Goal: Information Seeking & Learning: Learn about a topic

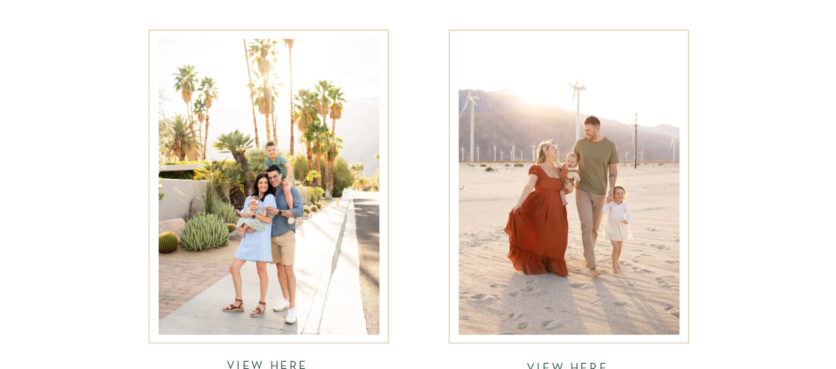
scroll to position [2709, 0]
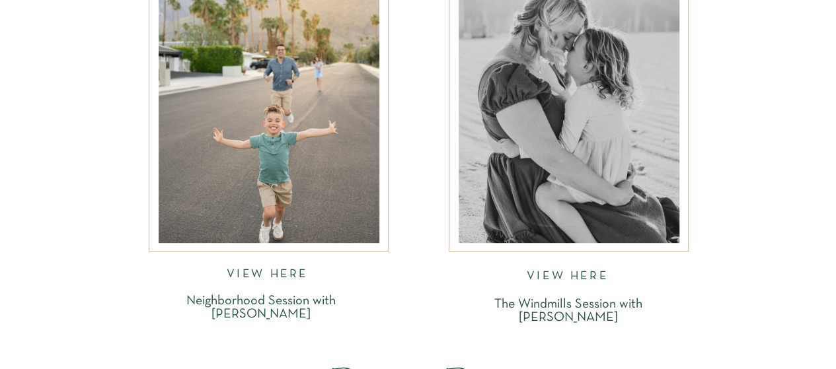
click at [260, 274] on nav "VIEW HERE" at bounding box center [269, 276] width 85 height 15
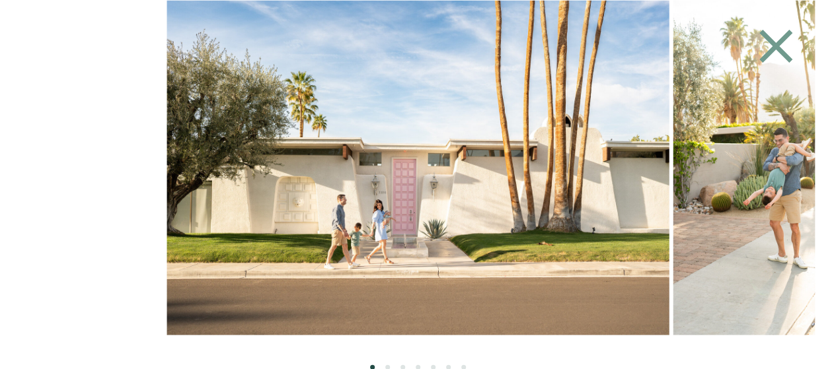
click at [773, 50] on icon at bounding box center [775, 45] width 33 height 33
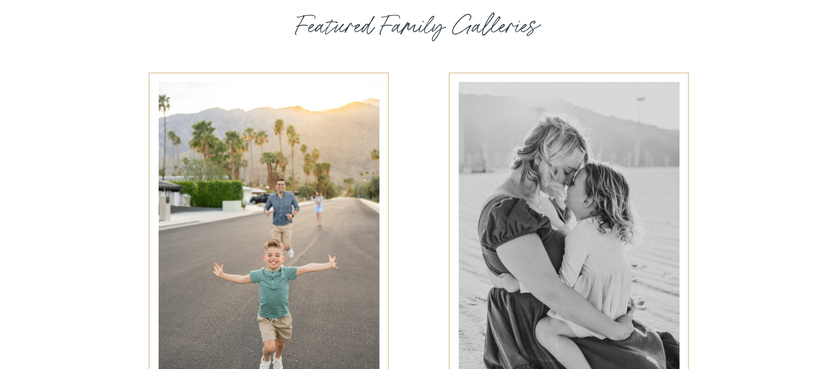
scroll to position [2557, 0]
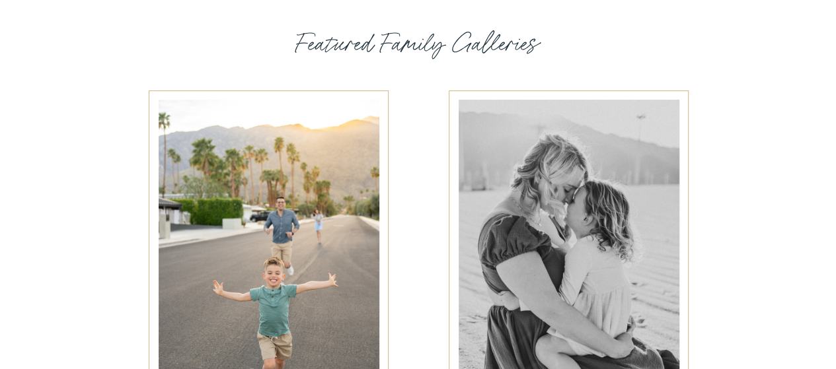
click at [320, 228] on div at bounding box center [269, 248] width 221 height 296
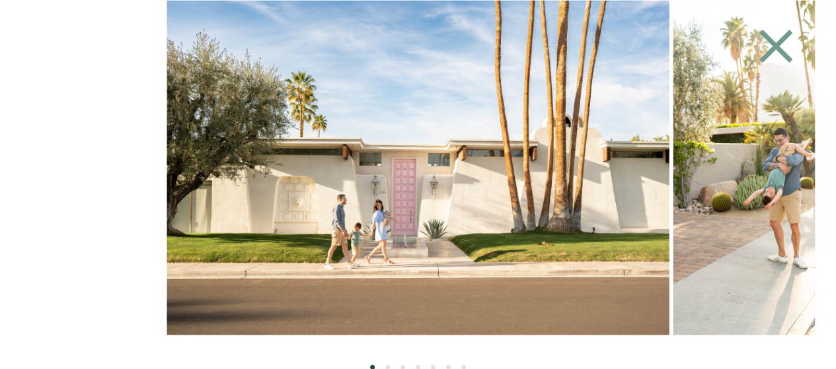
scroll to position [5341, 0]
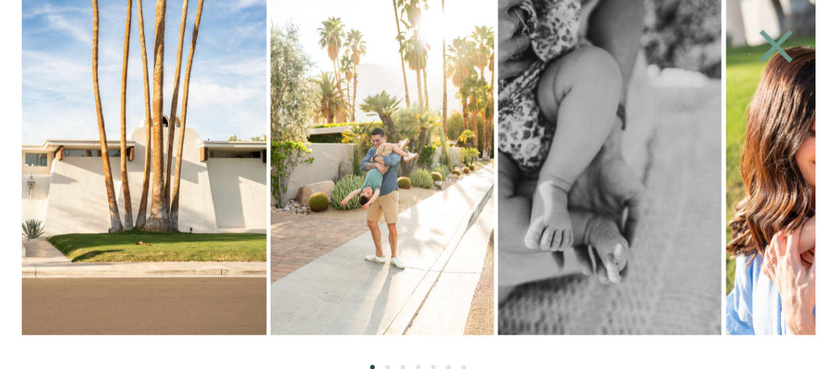
click at [334, 191] on img at bounding box center [382, 167] width 223 height 335
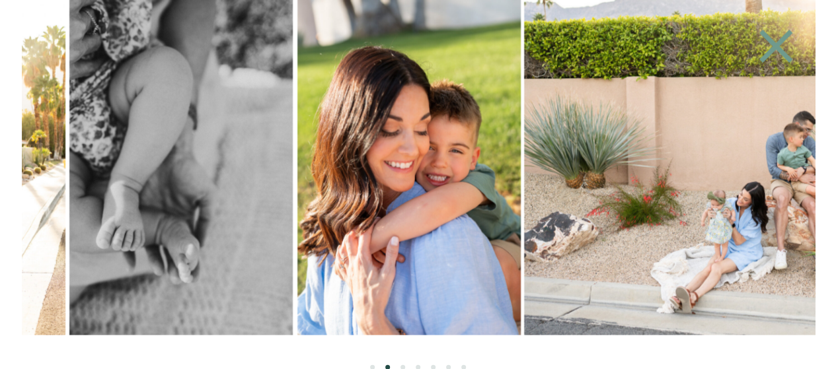
click at [122, 226] on img at bounding box center [180, 167] width 223 height 335
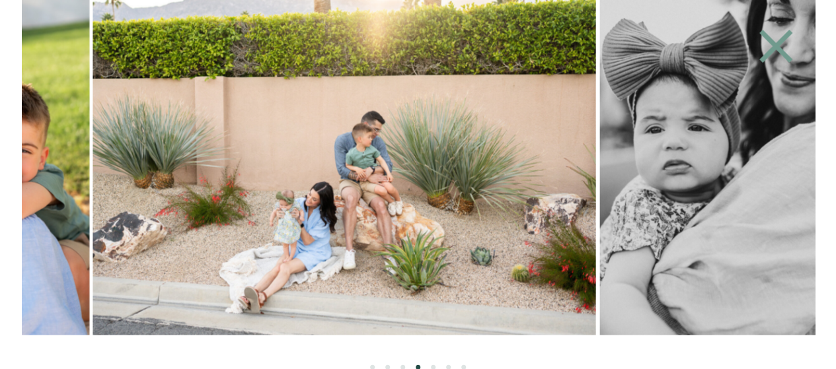
click at [181, 180] on img at bounding box center [344, 167] width 503 height 335
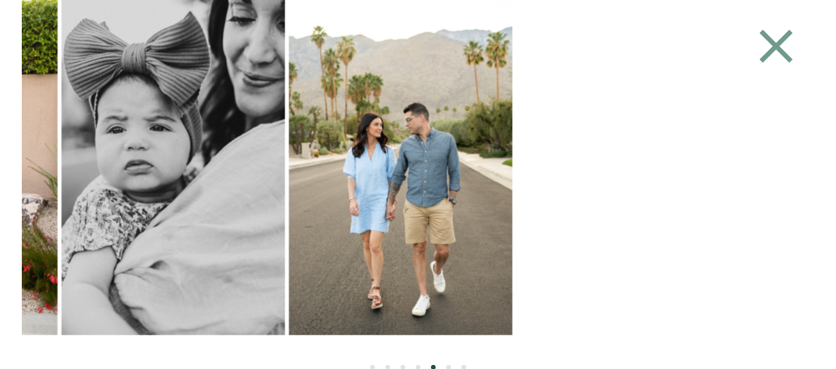
click at [79, 192] on img at bounding box center [172, 167] width 223 height 335
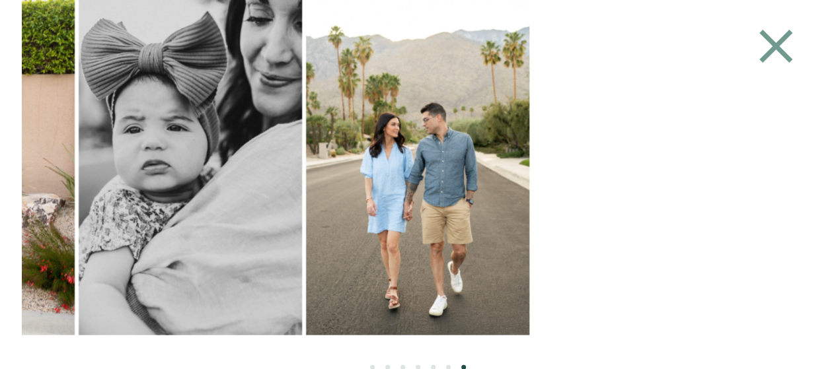
click at [302, 207] on img at bounding box center [190, 167] width 223 height 335
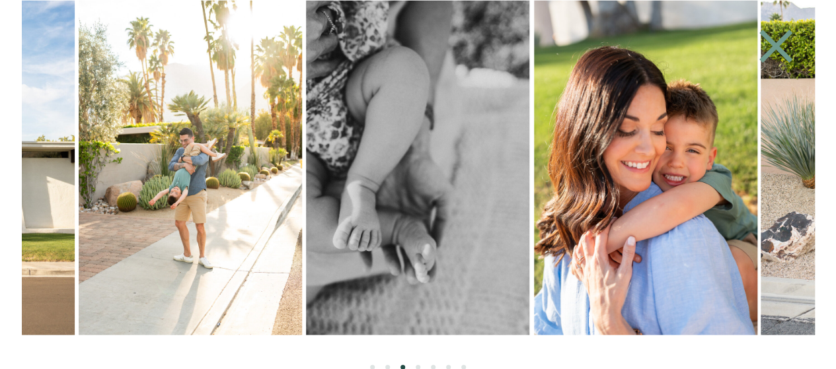
click at [775, 46] on icon at bounding box center [775, 45] width 33 height 33
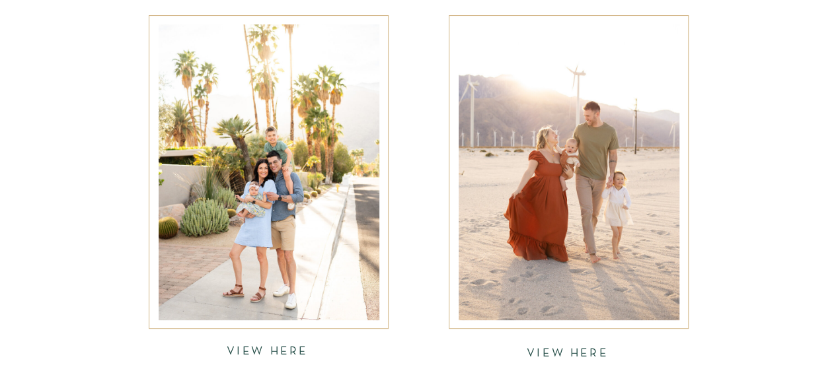
scroll to position [2557, 0]
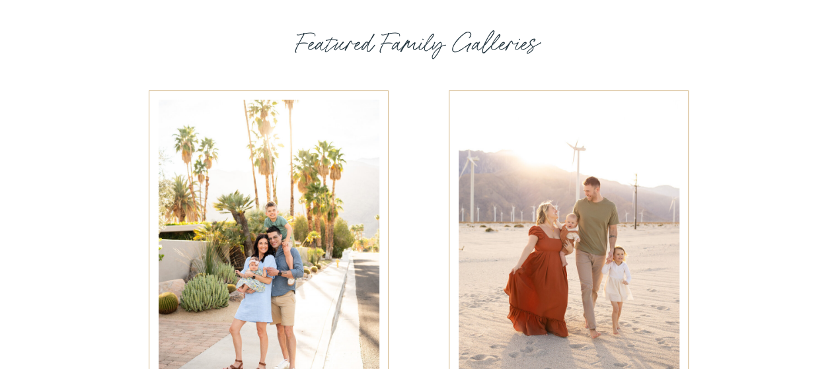
click at [595, 225] on div at bounding box center [569, 248] width 221 height 296
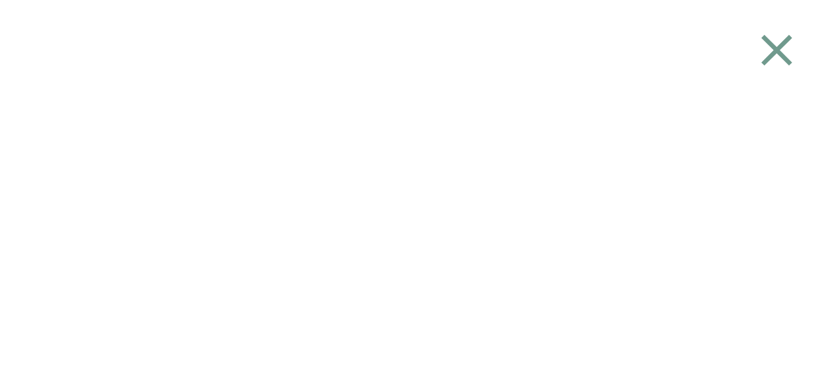
scroll to position [2887, 0]
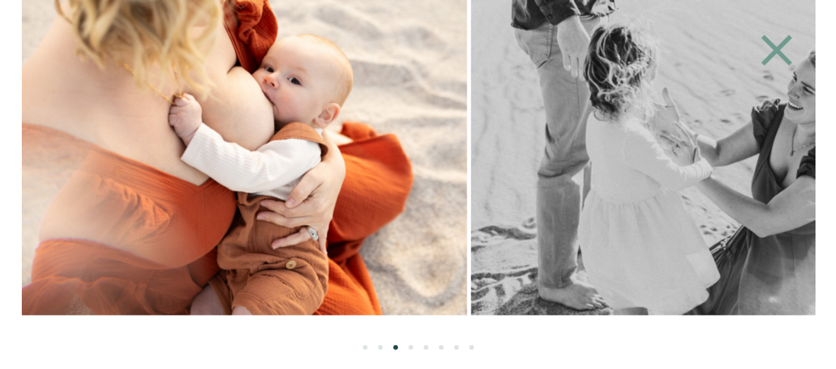
click at [74, 213] on img at bounding box center [230, 157] width 473 height 315
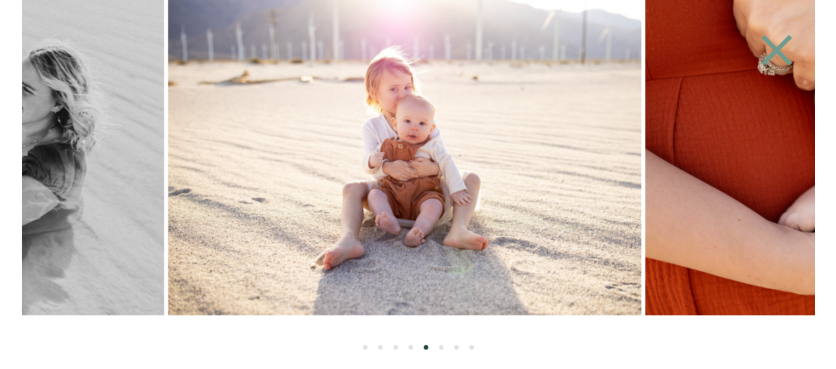
click at [615, 253] on img at bounding box center [404, 157] width 473 height 315
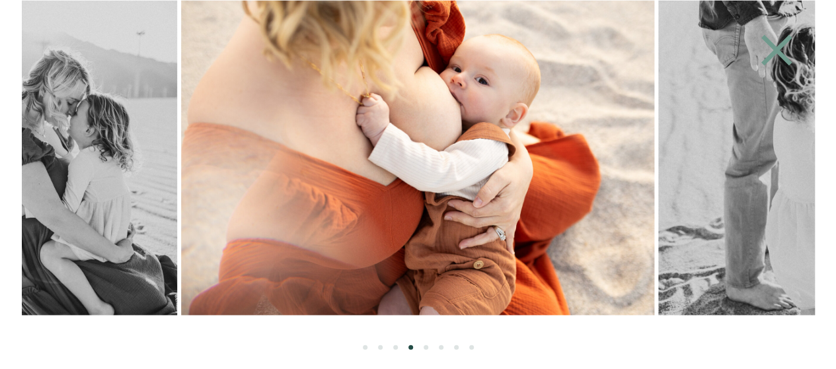
click at [786, 48] on icon at bounding box center [776, 50] width 61 height 53
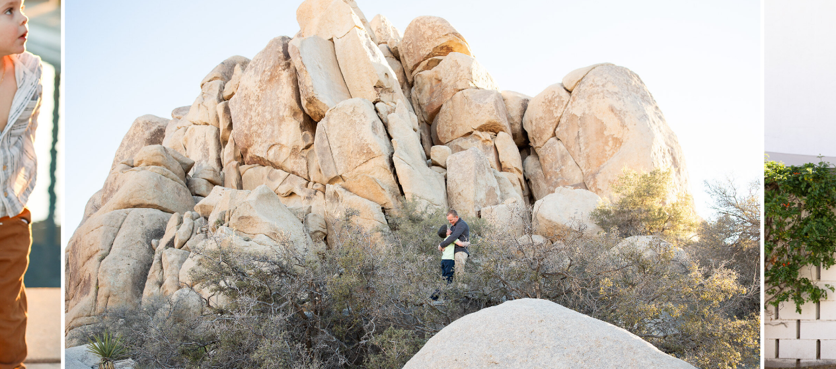
scroll to position [1103, 0]
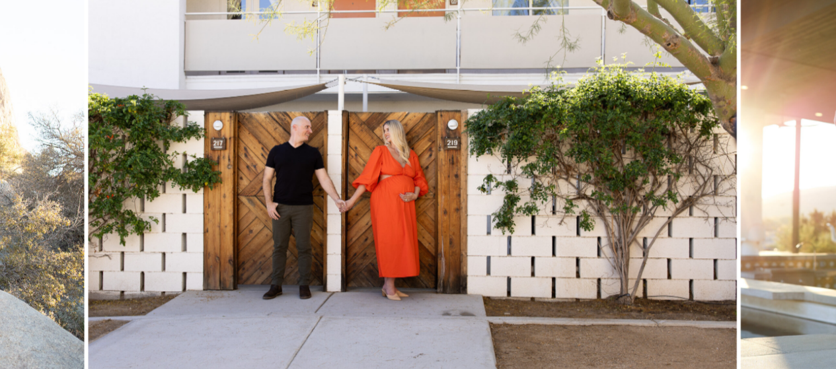
scroll to position [1235, 0]
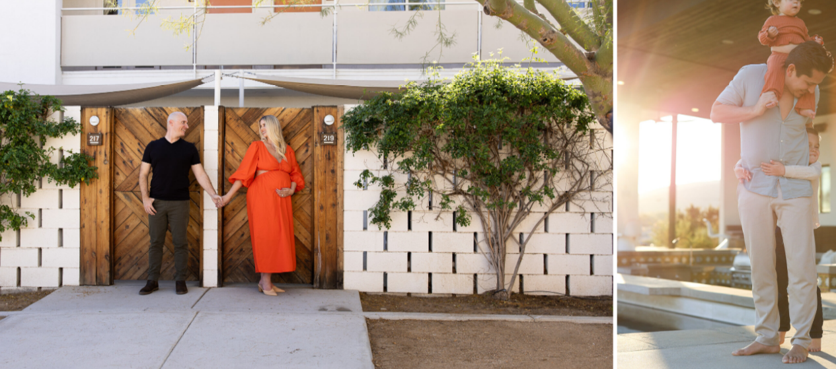
click at [155, 183] on img at bounding box center [288, 148] width 648 height 463
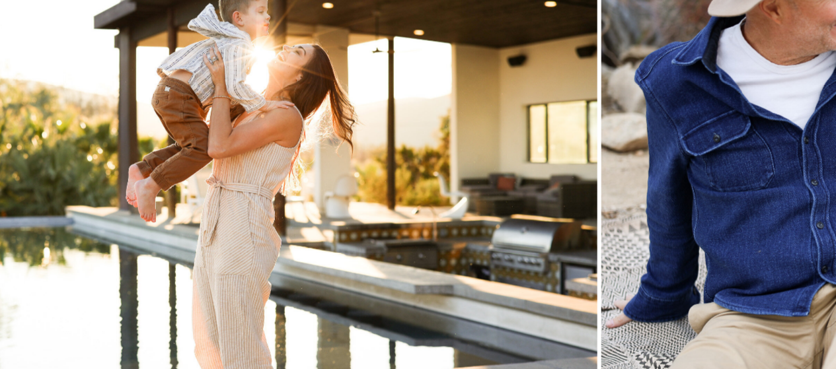
click at [0, 233] on img at bounding box center [249, 148] width 695 height 463
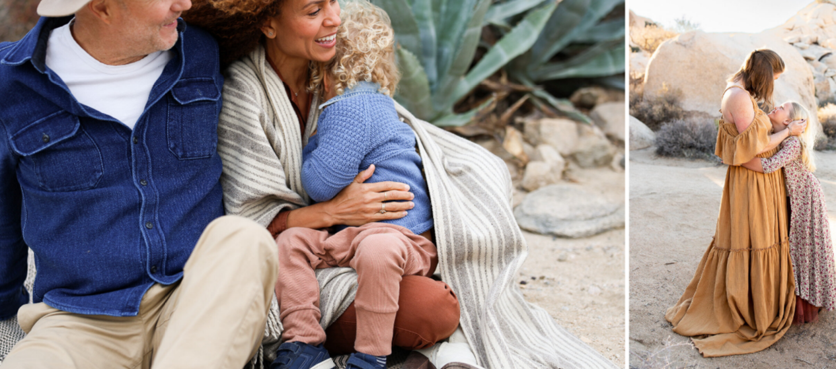
click at [0, 243] on img at bounding box center [277, 148] width 695 height 463
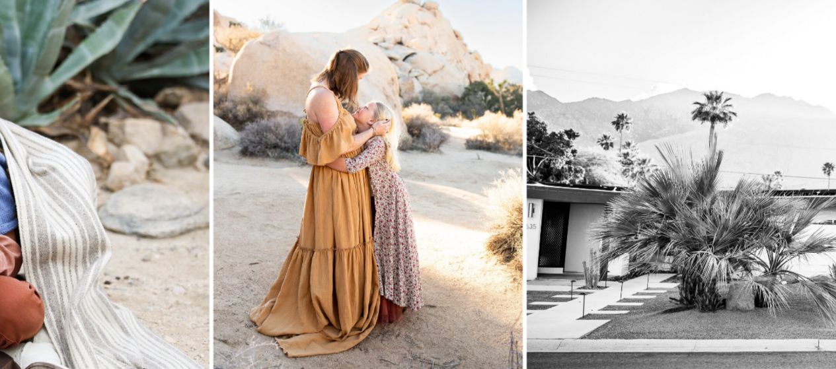
click at [213, 245] on img at bounding box center [367, 148] width 309 height 463
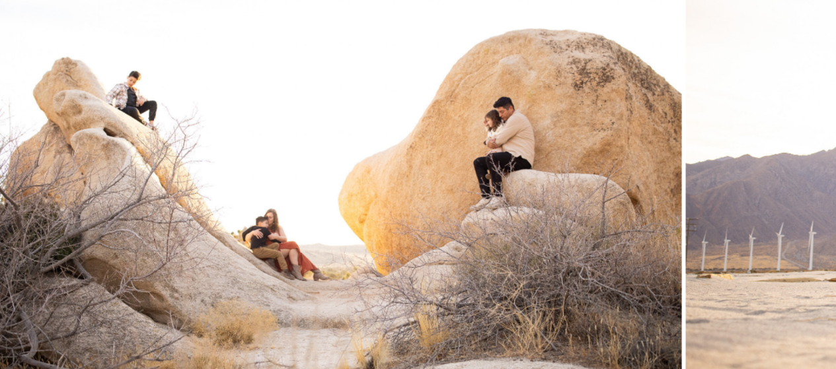
click at [120, 237] on img at bounding box center [334, 148] width 695 height 463
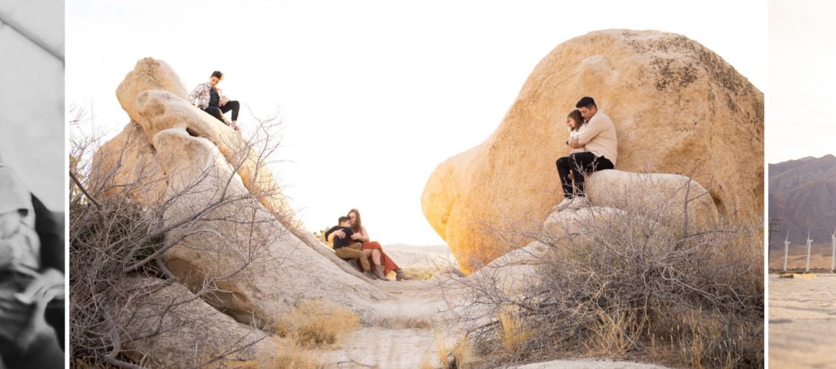
click at [759, 216] on img at bounding box center [416, 148] width 695 height 463
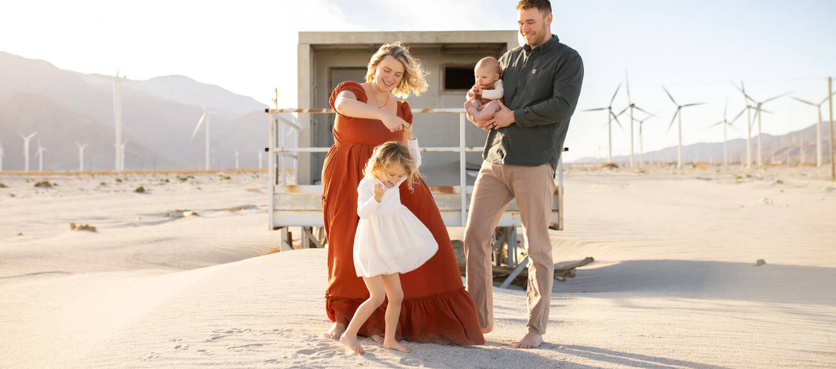
scroll to position [0, 0]
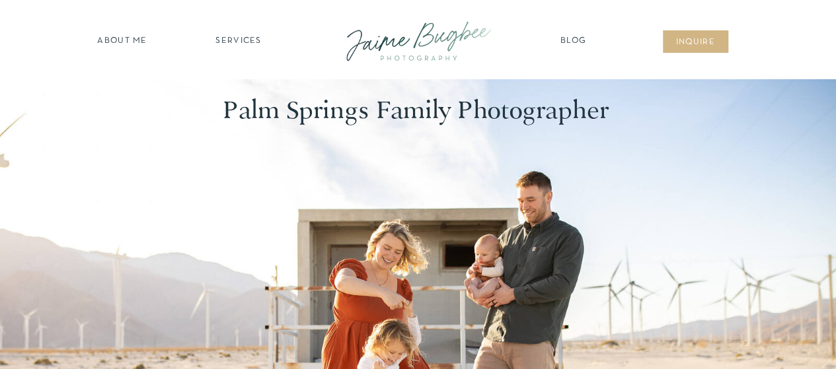
click at [235, 40] on nav "SERVICES" at bounding box center [239, 41] width 75 height 13
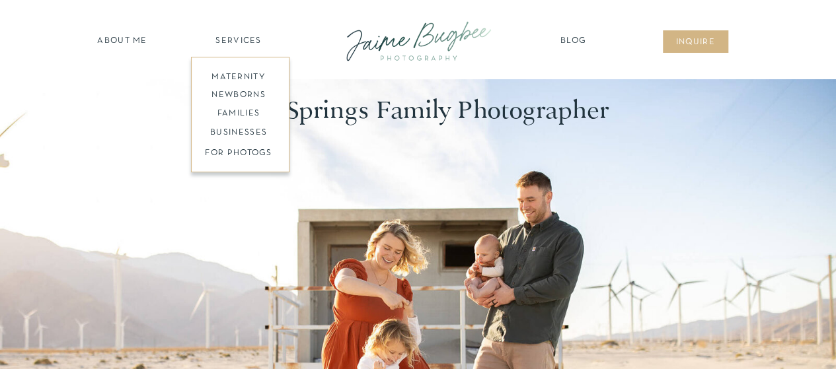
click at [248, 113] on nav "families" at bounding box center [238, 114] width 101 height 13
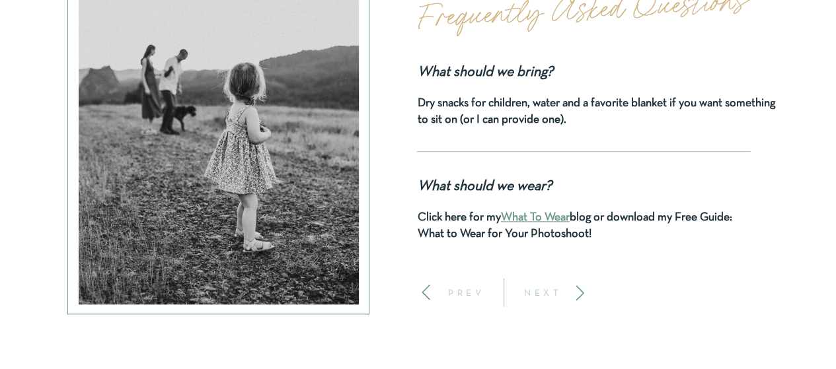
scroll to position [5617, 0]
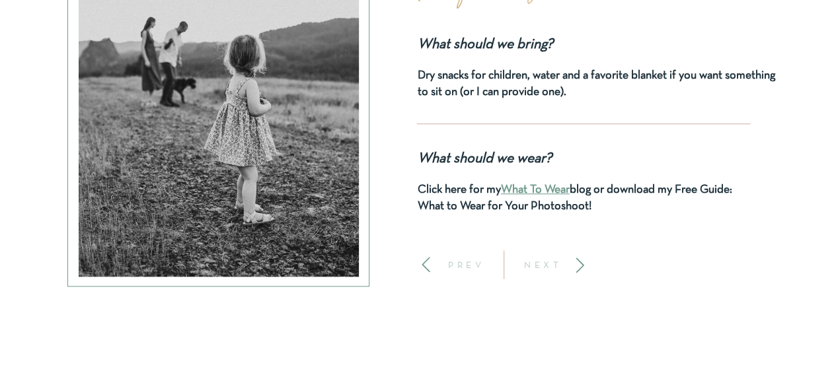
click at [550, 266] on p "NEXT" at bounding box center [543, 264] width 49 height 9
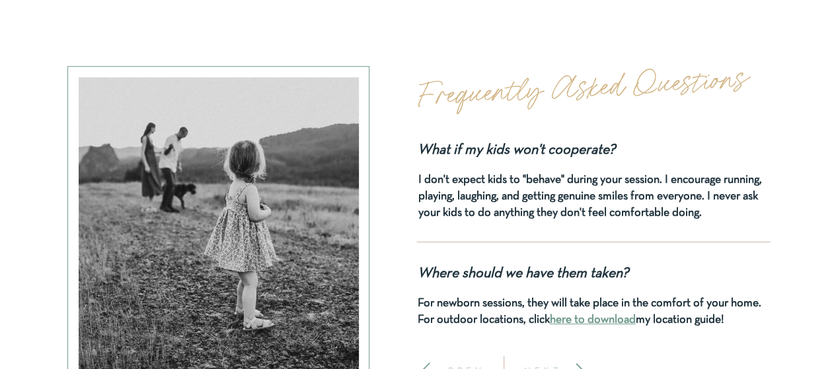
scroll to position [5643, 0]
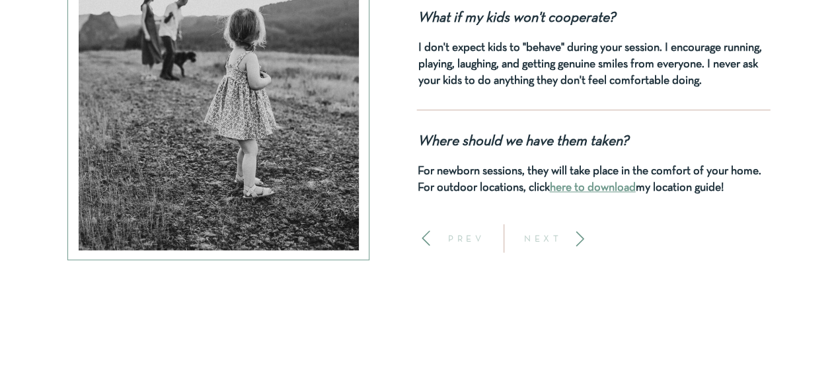
click at [550, 243] on p "NEXT" at bounding box center [543, 238] width 49 height 9
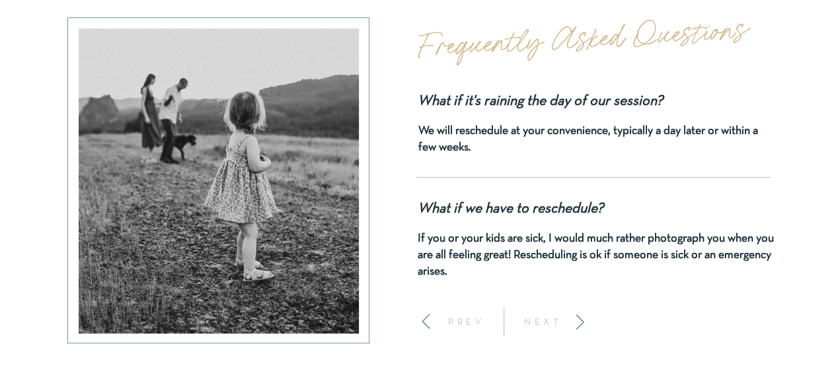
scroll to position [5577, 0]
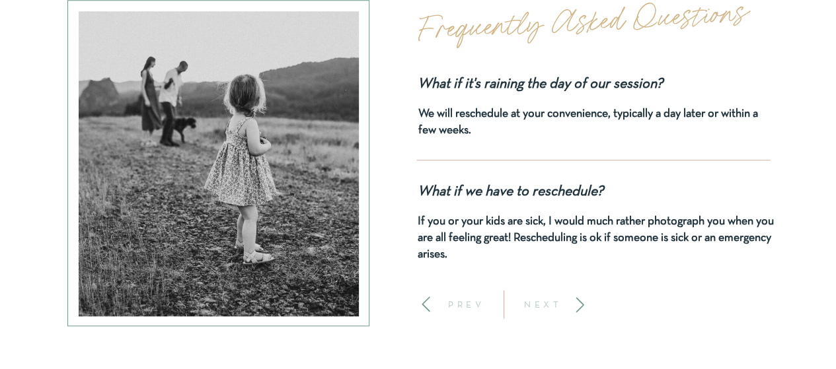
click at [559, 307] on p "NEXT" at bounding box center [543, 304] width 49 height 9
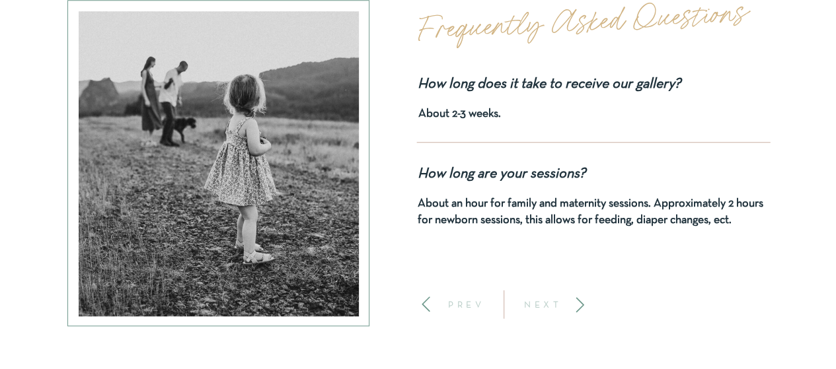
click at [555, 303] on p "NEXT" at bounding box center [543, 304] width 49 height 9
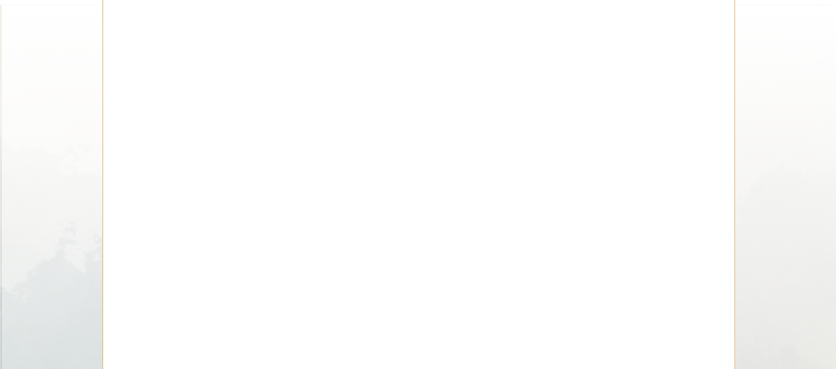
scroll to position [5511, 0]
